Goal: Communication & Community: Answer question/provide support

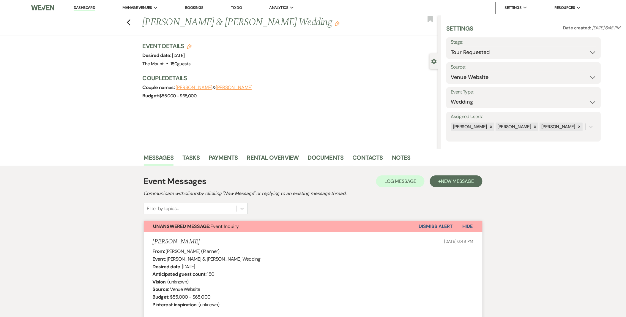
scroll to position [818, 0]
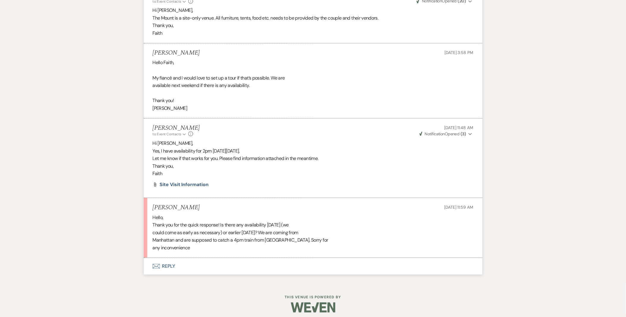
click at [167, 270] on button "Envelope Reply" at bounding box center [313, 266] width 339 height 17
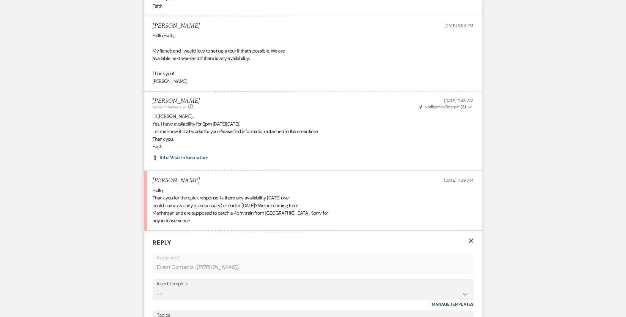
scroll to position [917, 0]
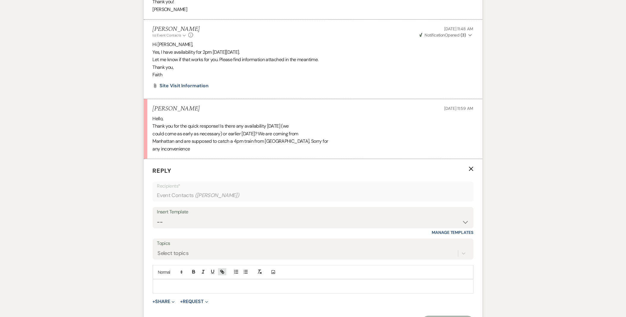
drag, startPoint x: 194, startPoint y: 287, endPoint x: 220, endPoint y: 275, distance: 28.1
click at [200, 284] on p at bounding box center [312, 286] width 311 height 7
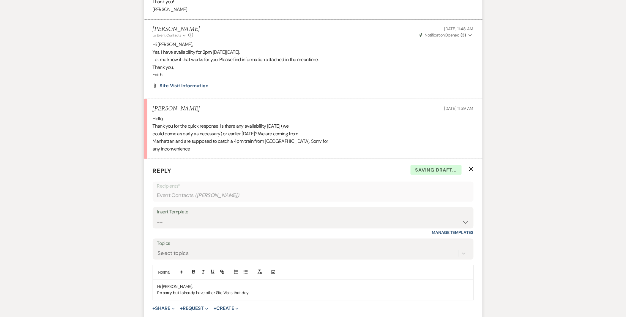
click at [210, 293] on p "I'm sorry but I already have other Site Visits that day" at bounding box center [312, 293] width 311 height 7
click at [271, 288] on p "Hi Ashley," at bounding box center [312, 286] width 311 height 7
click at [274, 296] on p "I'm sorry but I already have earlier Site Visits that day" at bounding box center [312, 293] width 311 height 7
drag, startPoint x: 274, startPoint y: 297, endPoint x: 236, endPoint y: 283, distance: 39.9
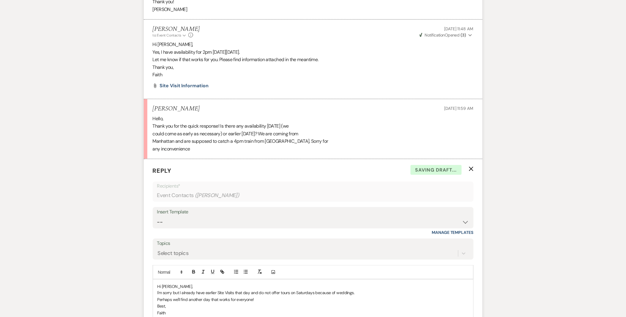
click at [242, 279] on div "Add Photo" at bounding box center [313, 272] width 321 height 14
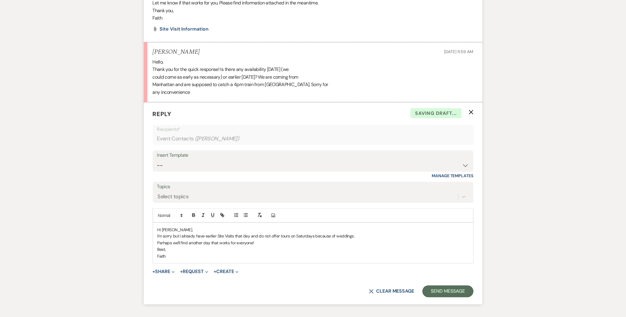
scroll to position [1016, 0]
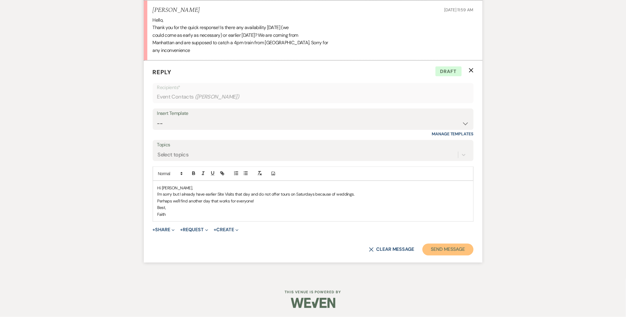
click at [431, 244] on button "Send Message" at bounding box center [448, 250] width 51 height 12
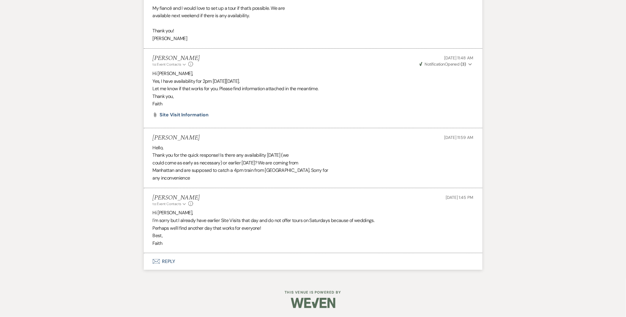
scroll to position [888, 0]
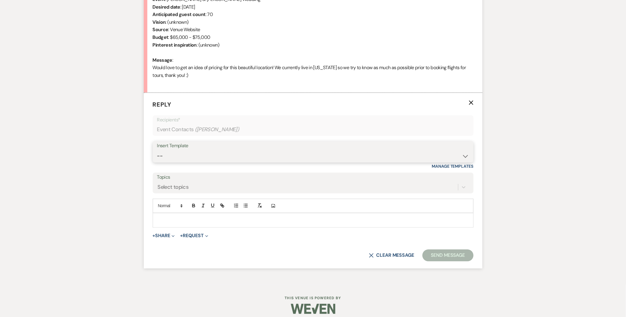
click at [163, 154] on select "-- Weven Planning Portal Introduction (Booked Events) Initial Inquiry Response …" at bounding box center [313, 157] width 312 height 12
select select "5515"
click at [157, 151] on select "-- Weven Planning Portal Introduction (Booked Events) Initial Inquiry Response …" at bounding box center [313, 157] width 312 height 12
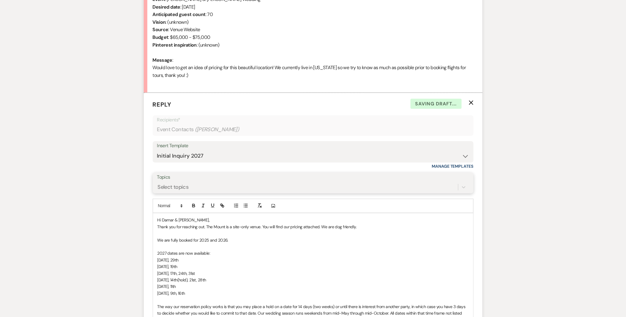
click at [160, 188] on div "Select topics" at bounding box center [173, 188] width 31 height 8
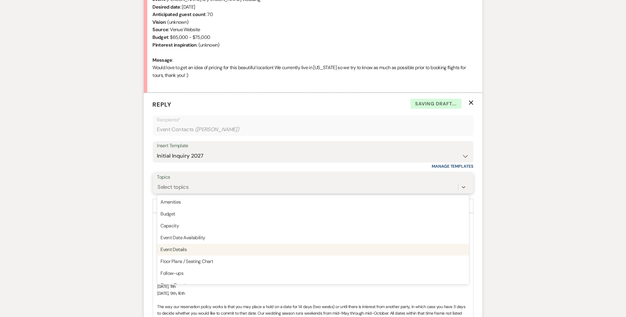
click at [171, 247] on div "Event Details" at bounding box center [313, 250] width 312 height 12
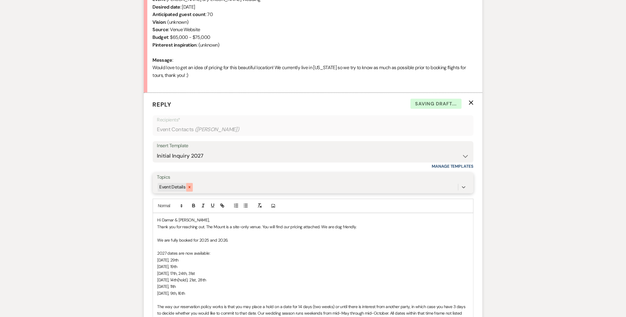
click at [188, 191] on div at bounding box center [189, 187] width 7 height 9
click at [188, 191] on div "Select topics" at bounding box center [307, 187] width 301 height 10
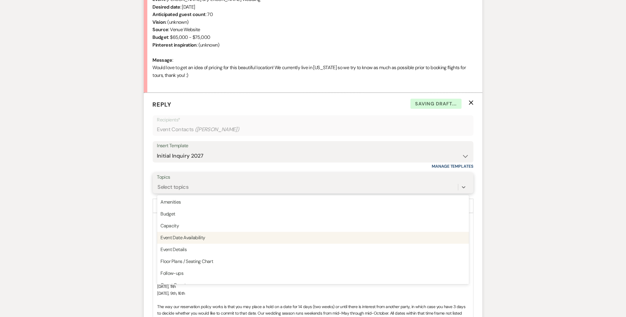
click at [197, 236] on div "Event Date Availability" at bounding box center [313, 238] width 312 height 12
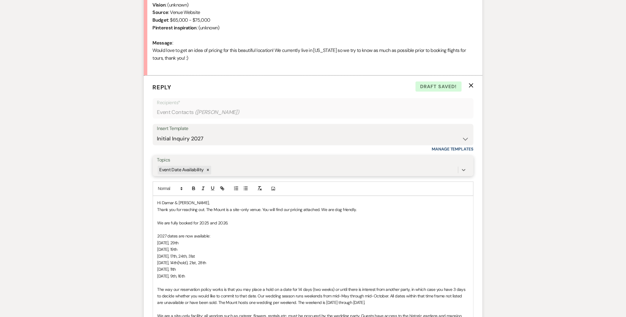
scroll to position [293, 0]
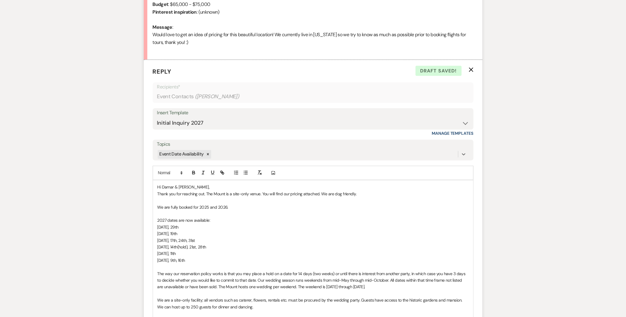
click at [180, 262] on span "[DATE], 9th, 16th" at bounding box center [171, 260] width 28 height 5
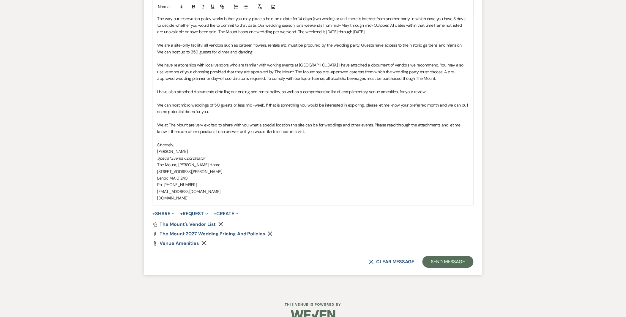
scroll to position [560, 0]
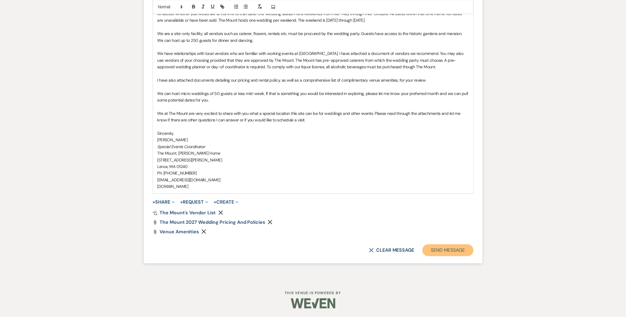
click at [468, 252] on button "Send Message" at bounding box center [448, 251] width 51 height 12
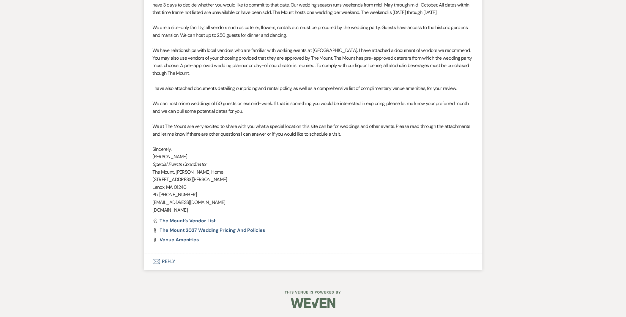
scroll to position [490, 0]
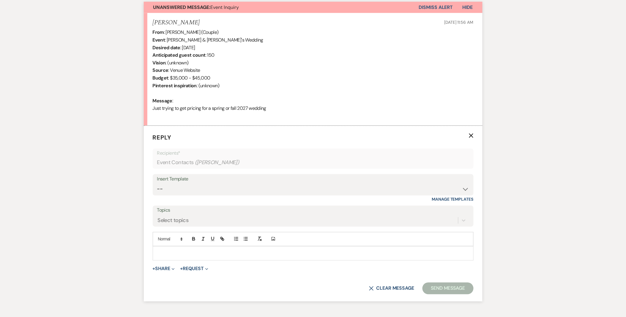
scroll to position [253, 0]
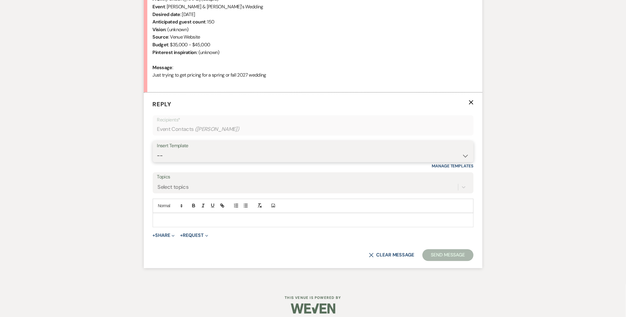
click at [164, 161] on select "-- Weven Planning Portal Introduction (Booked Events) Initial Inquiry Response …" at bounding box center [313, 156] width 312 height 12
select select "5515"
click at [157, 150] on select "-- Weven Planning Portal Introduction (Booked Events) Initial Inquiry Response …" at bounding box center [313, 156] width 312 height 12
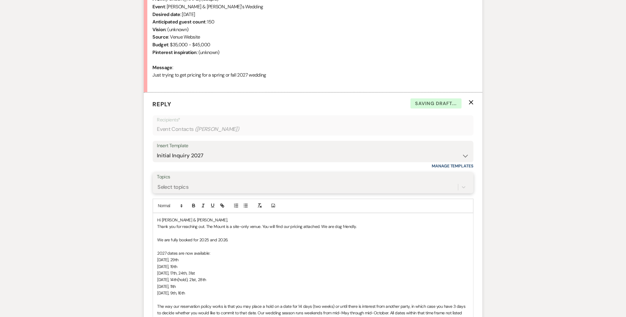
click at [179, 188] on div "Select topics" at bounding box center [173, 187] width 31 height 8
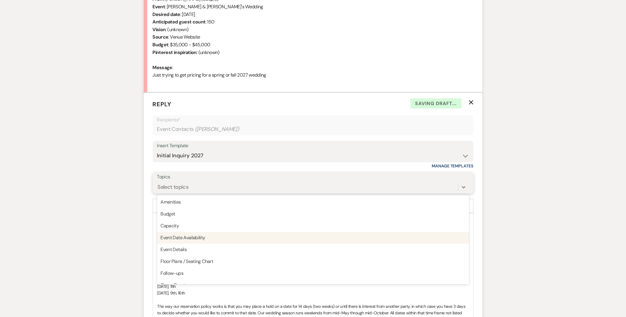
click at [183, 233] on div "Event Date Availability" at bounding box center [313, 238] width 312 height 12
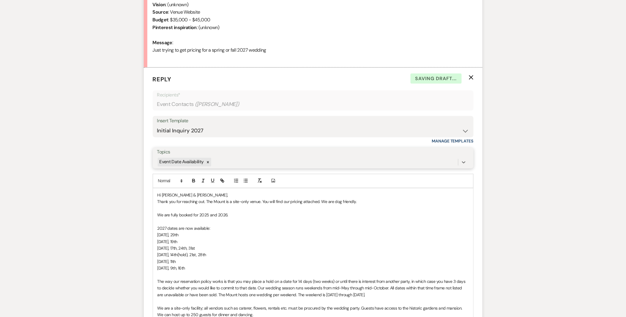
scroll to position [286, 0]
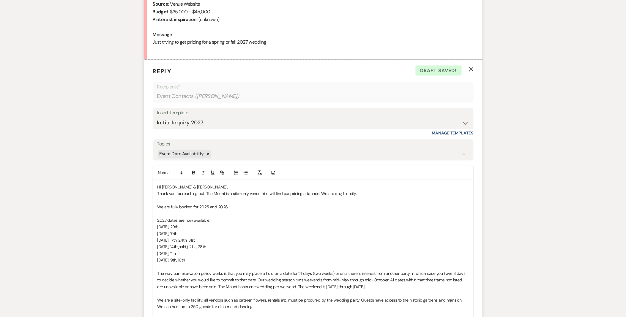
click at [164, 190] on span "Hi Jon & Jon," at bounding box center [192, 187] width 71 height 5
click at [179, 263] on span "[DATE], 9th, 16th" at bounding box center [171, 260] width 28 height 5
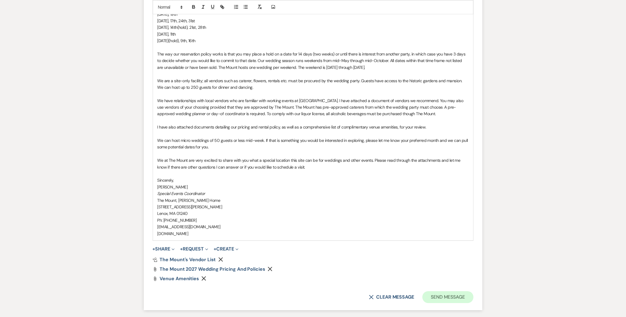
scroll to position [553, 0]
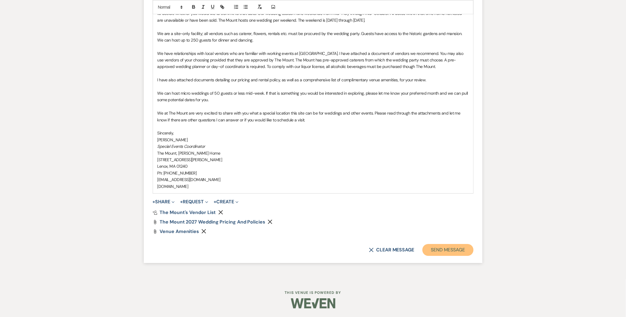
click at [446, 254] on button "Send Message" at bounding box center [448, 250] width 51 height 12
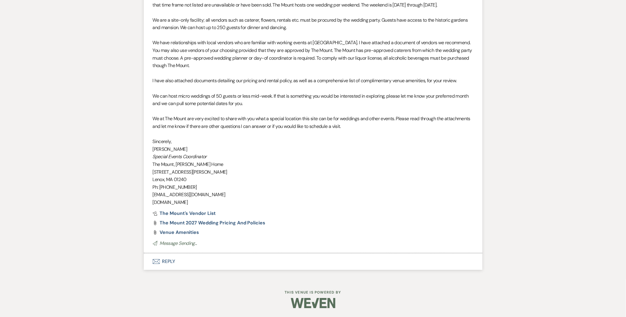
scroll to position [490, 0]
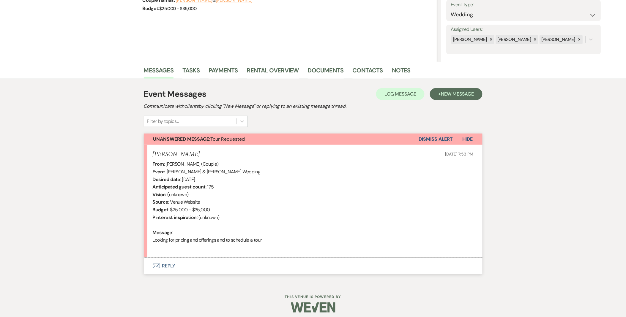
click at [164, 262] on button "Envelope Reply" at bounding box center [313, 266] width 339 height 17
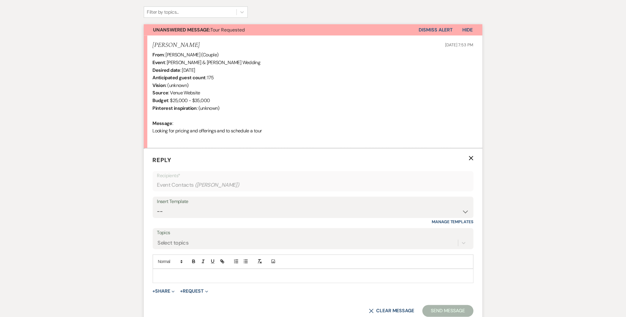
scroll to position [253, 0]
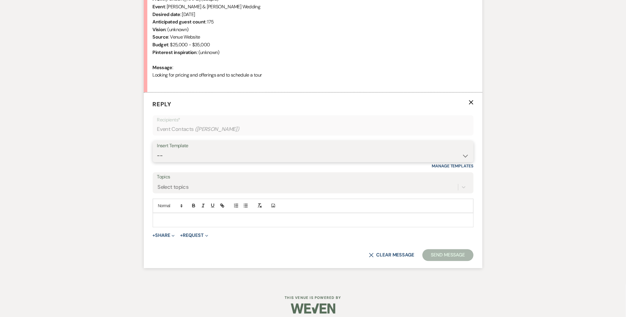
click at [193, 153] on select "-- Weven Planning Portal Introduction (Booked Events) Initial Inquiry Response …" at bounding box center [313, 156] width 312 height 12
click at [157, 150] on select "-- Weven Planning Portal Introduction (Booked Events) Initial Inquiry Response …" at bounding box center [313, 156] width 312 height 12
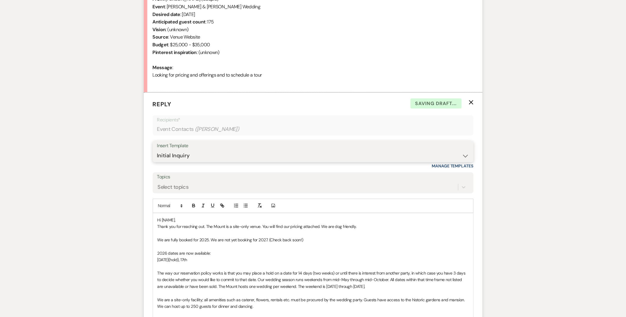
click at [196, 156] on select "-- Weven Planning Portal Introduction (Booked Events) Initial Inquiry Response …" at bounding box center [313, 156] width 312 height 12
select select "5515"
click at [157, 150] on select "-- Weven Planning Portal Introduction (Booked Events) Initial Inquiry Response …" at bounding box center [313, 156] width 312 height 12
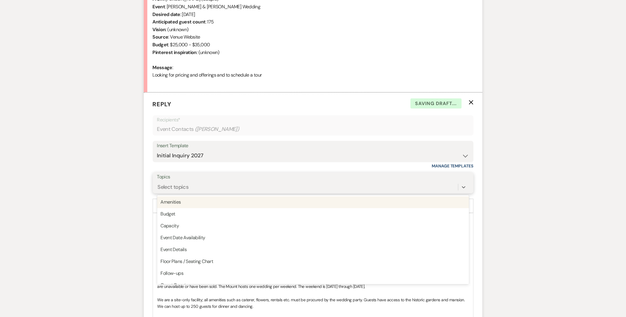
click at [171, 186] on div "Select topics" at bounding box center [173, 187] width 31 height 8
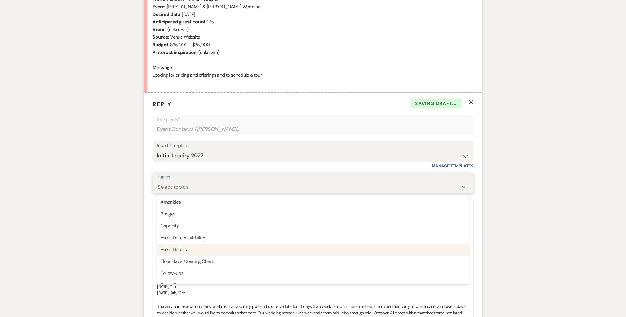
click at [176, 250] on div "Event Details" at bounding box center [313, 250] width 312 height 12
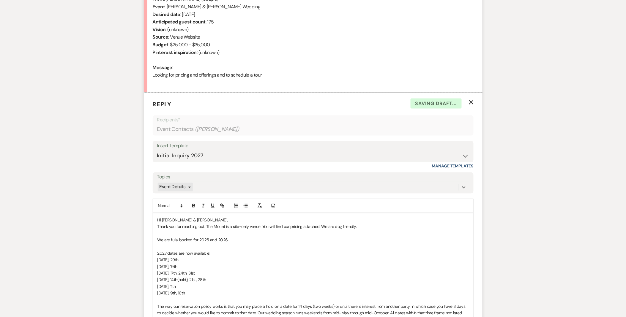
click at [179, 296] on span "[DATE], 9th, 16th" at bounding box center [171, 293] width 28 height 5
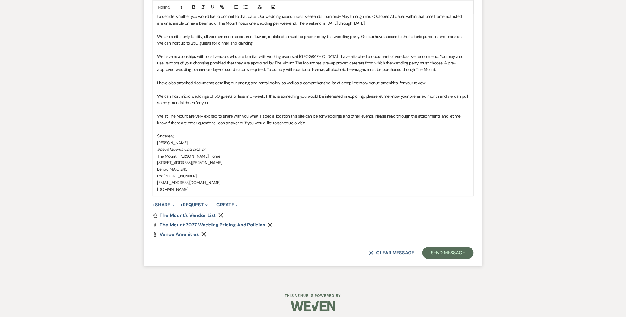
scroll to position [553, 0]
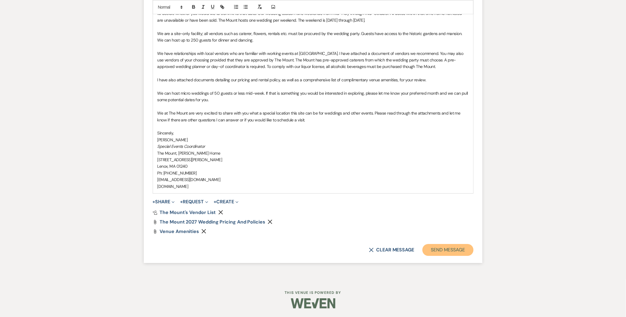
click at [443, 252] on button "Send Message" at bounding box center [448, 250] width 51 height 12
